Goal: Task Accomplishment & Management: Complete application form

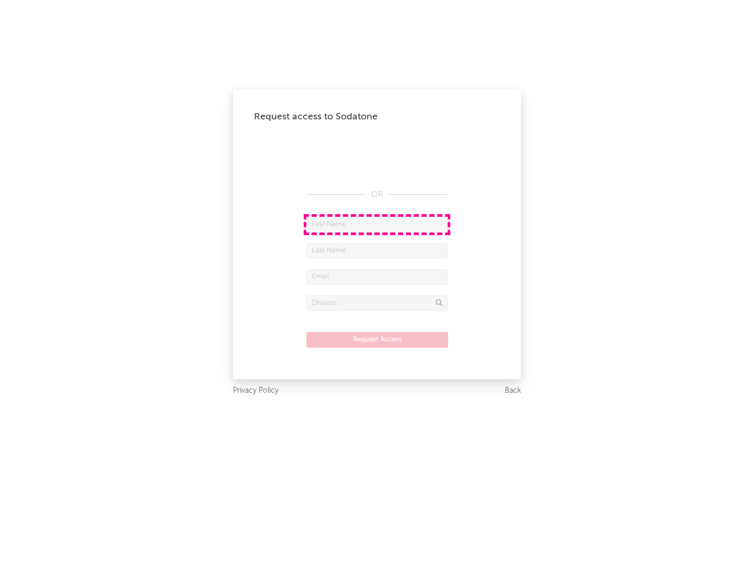
click at [377, 224] on input "text" at bounding box center [376, 225] width 141 height 16
type input "[PERSON_NAME]"
click at [377, 250] on input "text" at bounding box center [376, 251] width 141 height 16
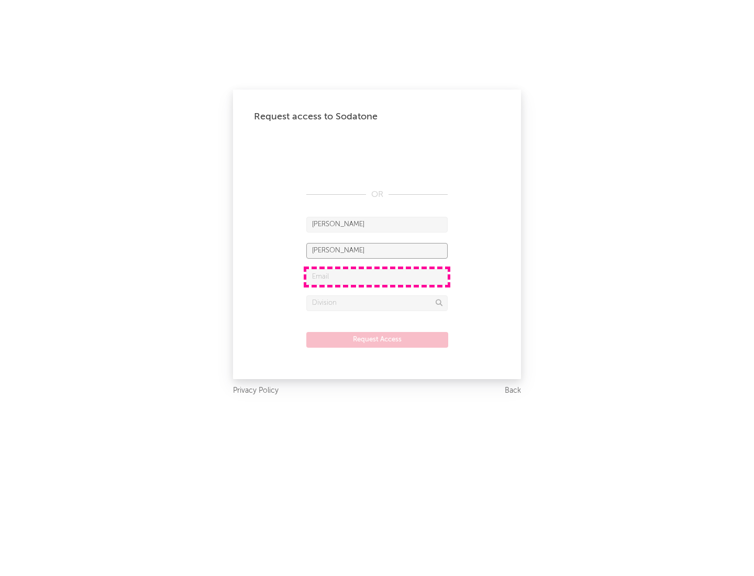
type input "[PERSON_NAME]"
click at [377, 277] on input "text" at bounding box center [376, 277] width 141 height 16
type input "[EMAIL_ADDRESS][DOMAIN_NAME]"
click at [377, 303] on input "text" at bounding box center [376, 303] width 141 height 16
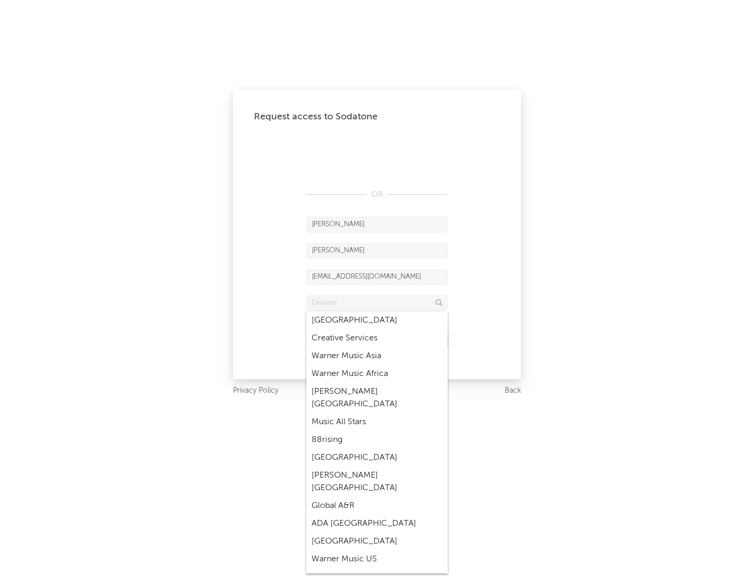
click at [377, 413] on div "Music All Stars" at bounding box center [376, 422] width 141 height 18
type input "Music All Stars"
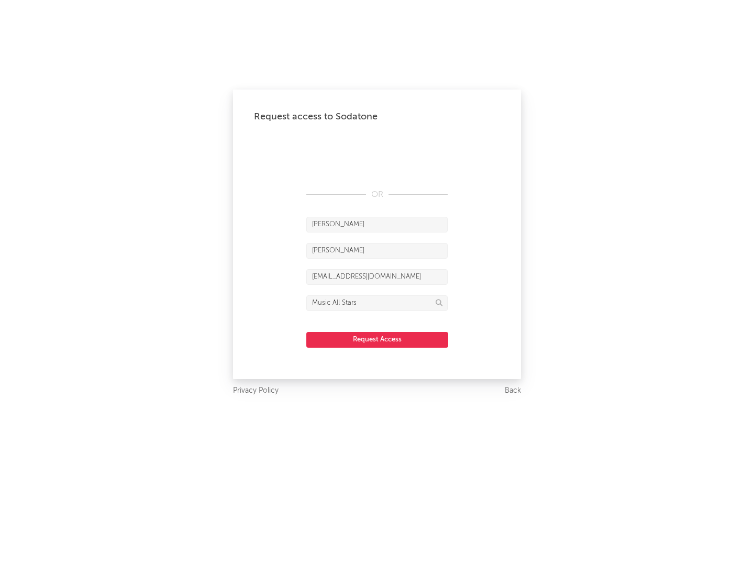
click at [377, 339] on button "Request Access" at bounding box center [377, 340] width 142 height 16
